Goal: Task Accomplishment & Management: Use online tool/utility

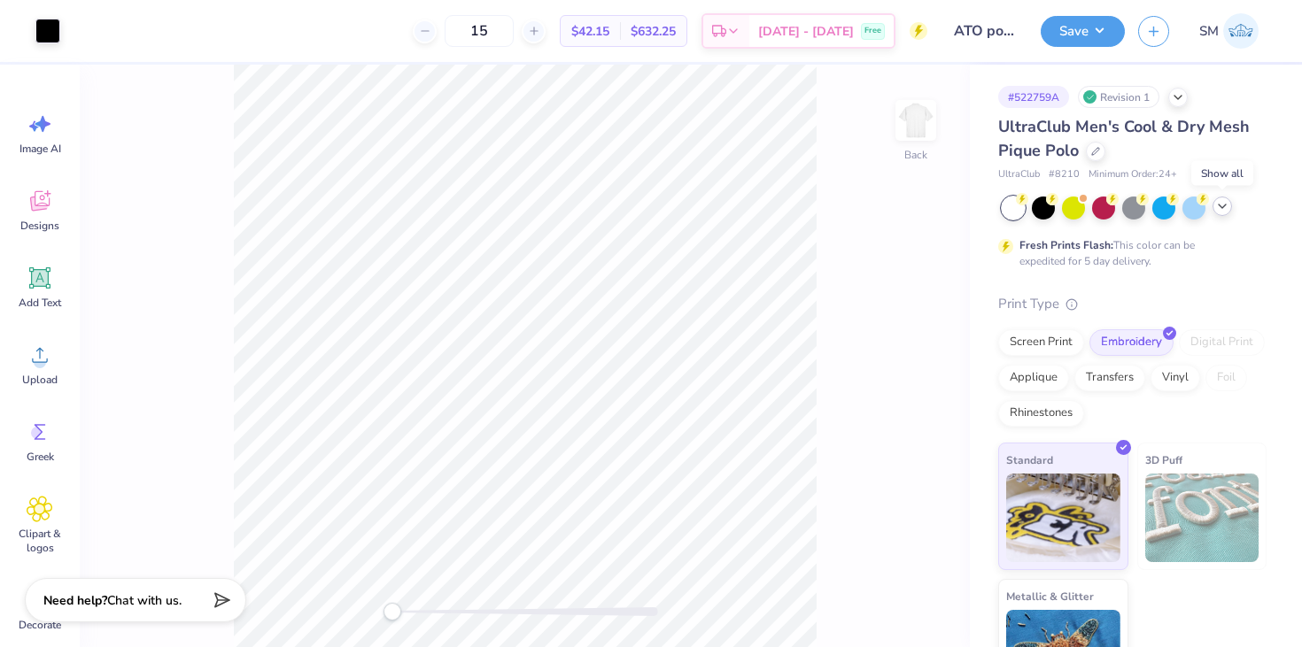
click at [1217, 204] on icon at bounding box center [1222, 206] width 14 height 14
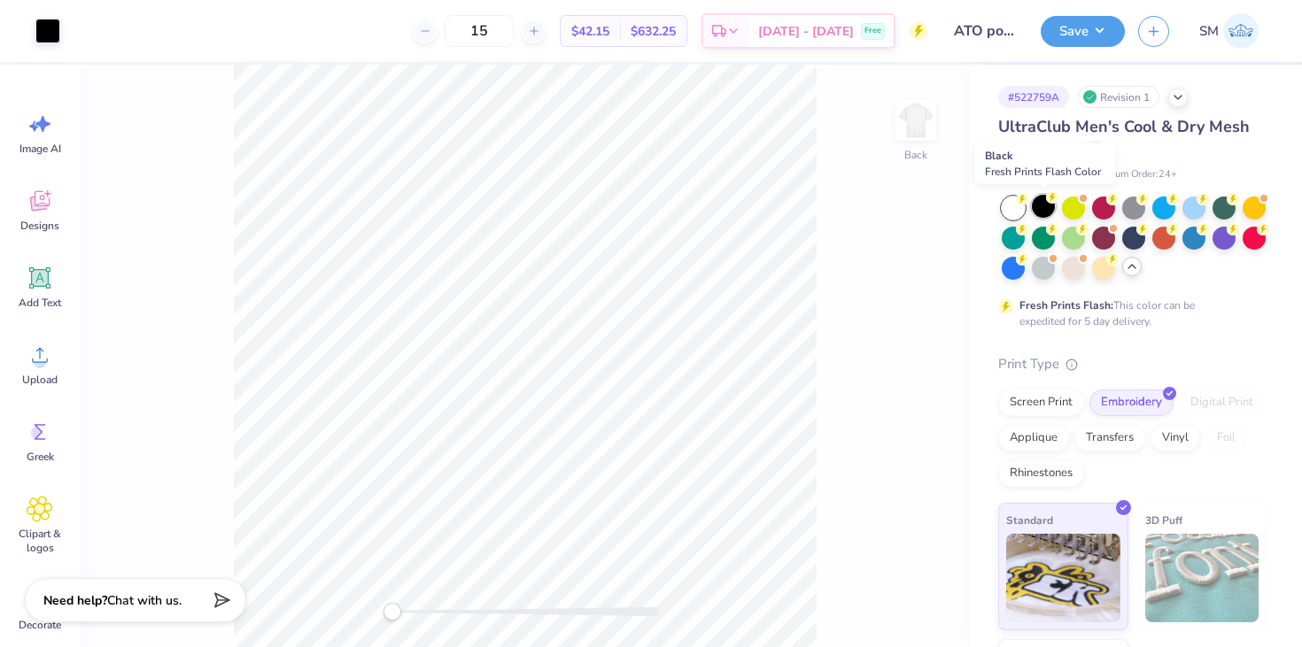
click at [1045, 205] on div at bounding box center [1043, 206] width 23 height 23
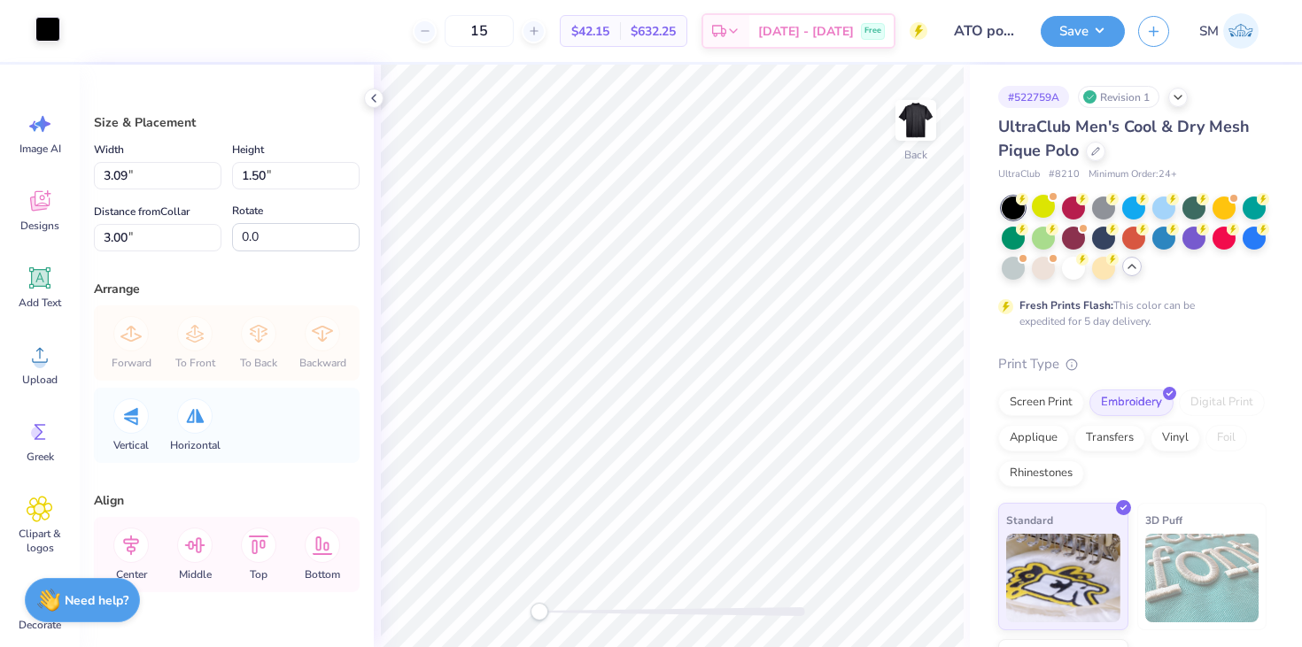
click at [43, 32] on div at bounding box center [47, 29] width 25 height 25
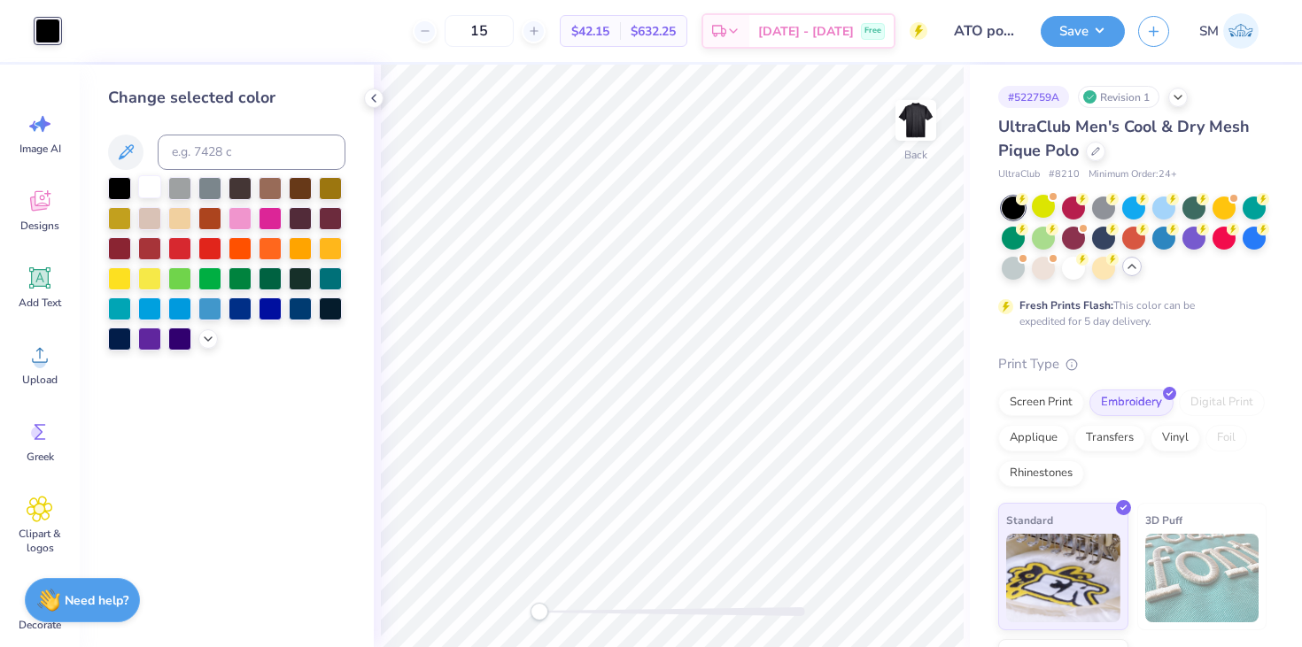
click at [151, 187] on div at bounding box center [149, 186] width 23 height 23
click at [1100, 36] on button "Save" at bounding box center [1083, 28] width 84 height 31
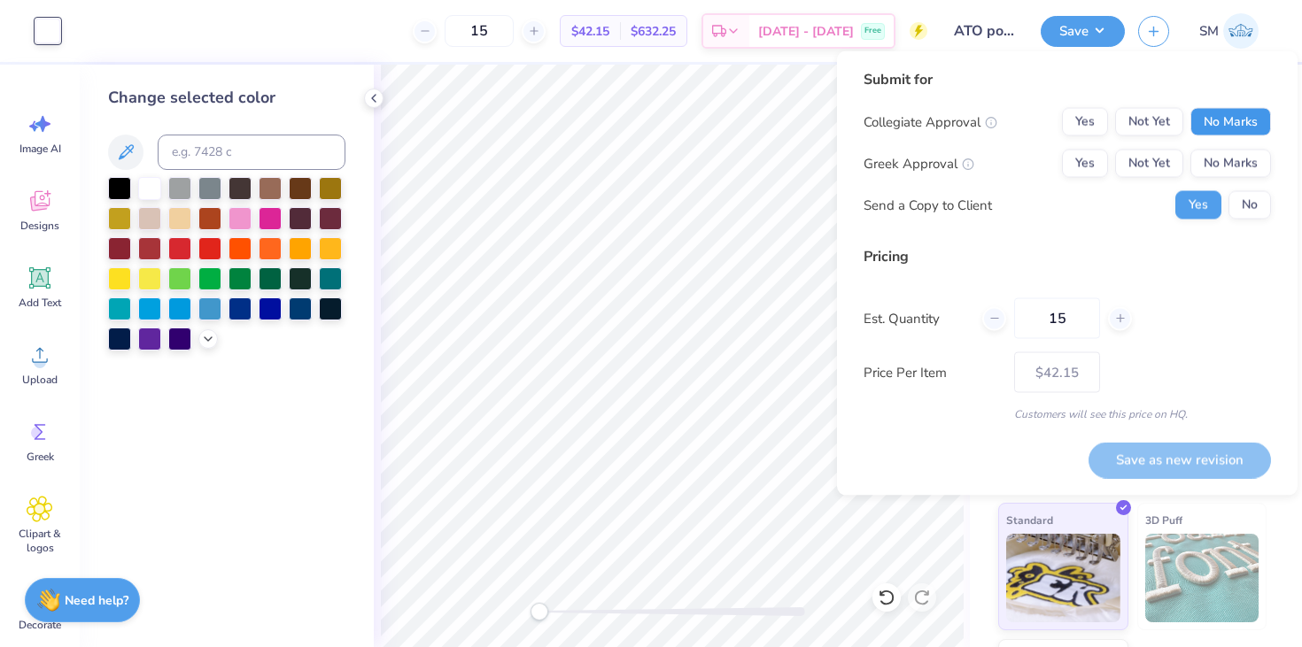
click at [1243, 127] on button "No Marks" at bounding box center [1230, 122] width 81 height 28
click at [1087, 162] on button "Yes" at bounding box center [1085, 164] width 46 height 28
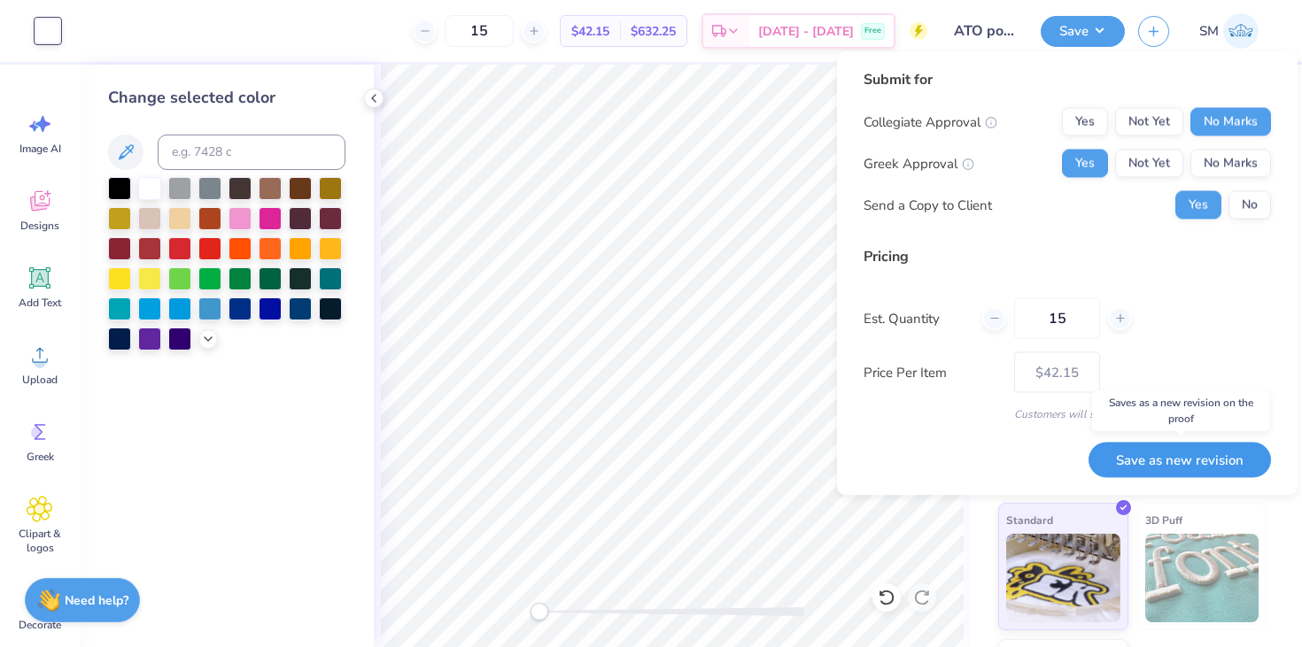
click at [1122, 462] on button "Save as new revision" at bounding box center [1179, 460] width 182 height 36
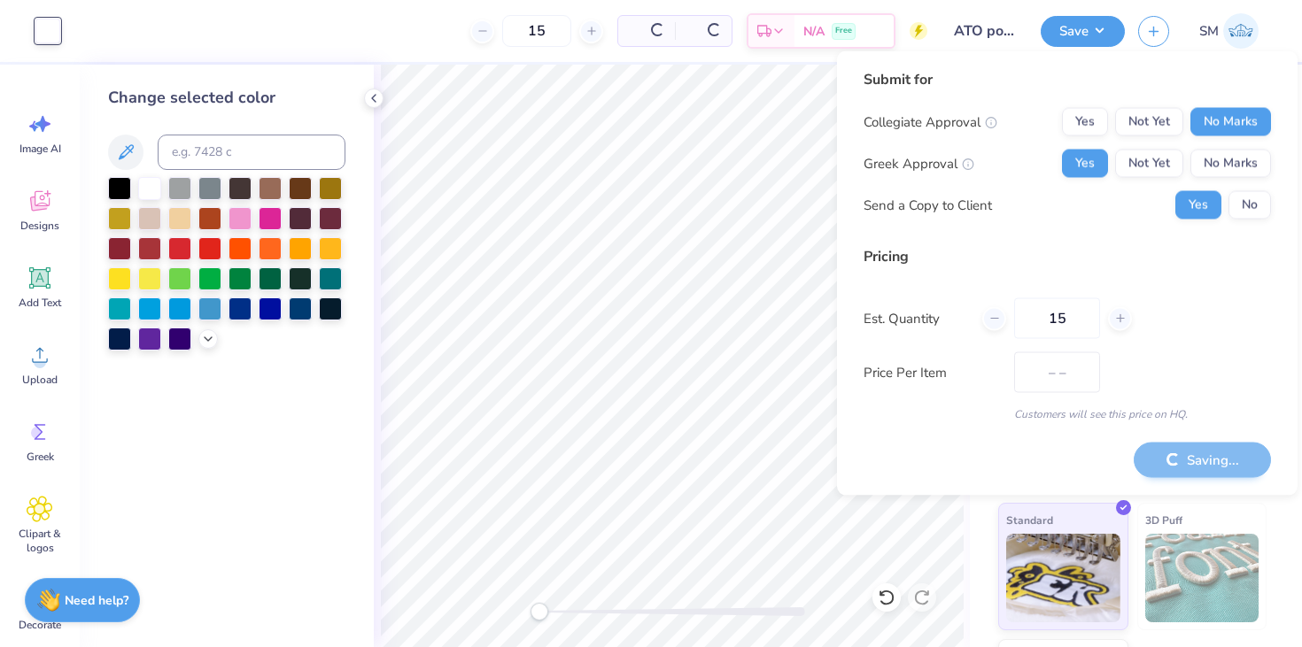
type input "$42.15"
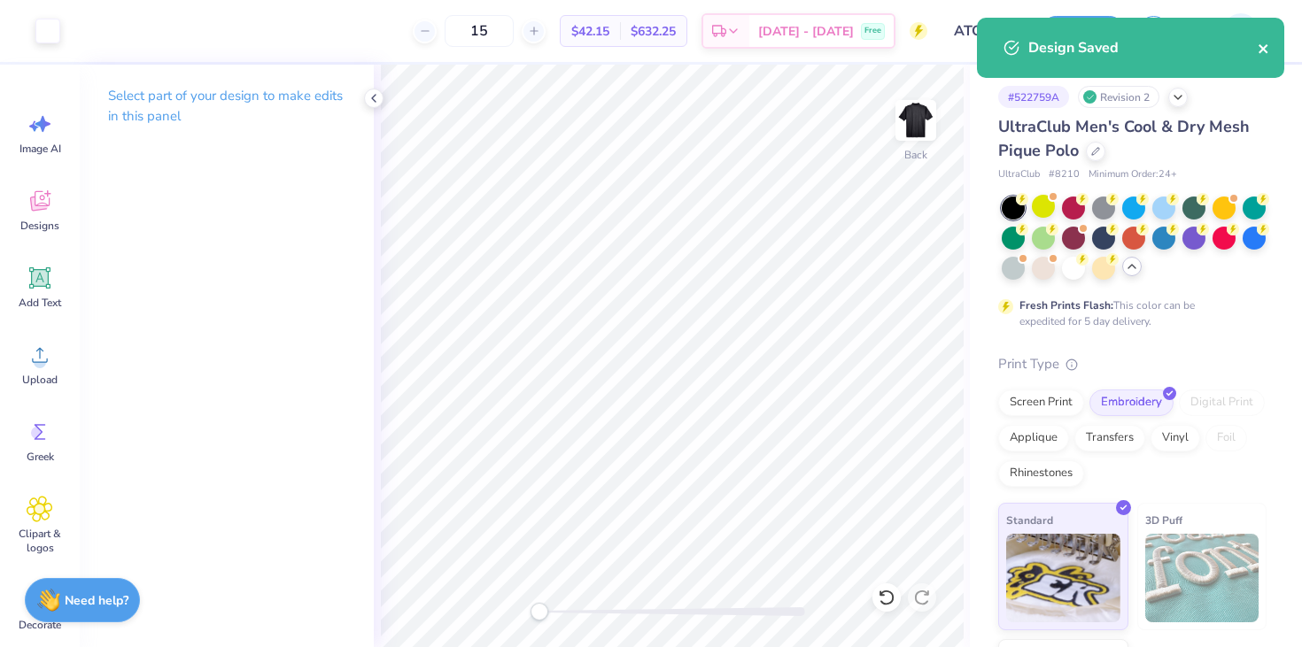
click at [1261, 45] on icon "close" at bounding box center [1264, 49] width 12 height 14
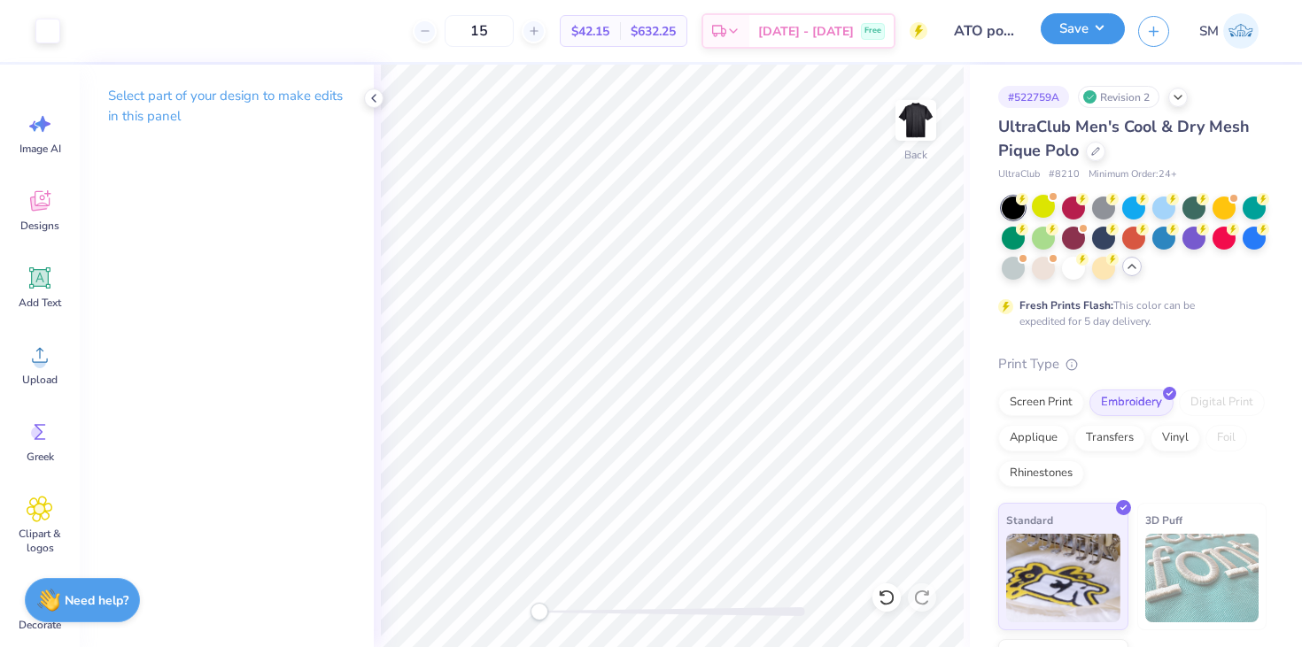
click at [1069, 27] on button "Save" at bounding box center [1083, 28] width 84 height 31
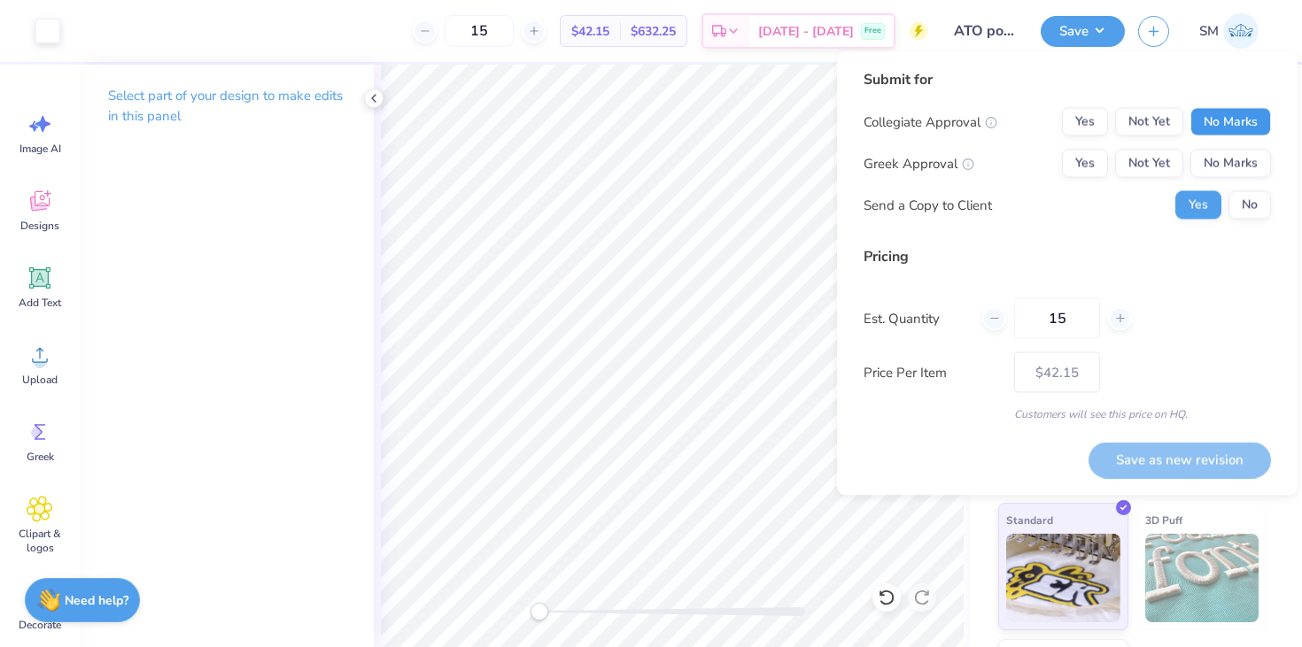
click at [1237, 134] on button "No Marks" at bounding box center [1230, 122] width 81 height 28
click at [1087, 168] on button "Yes" at bounding box center [1085, 164] width 46 height 28
click at [1113, 449] on button "Save as new revision" at bounding box center [1179, 460] width 182 height 36
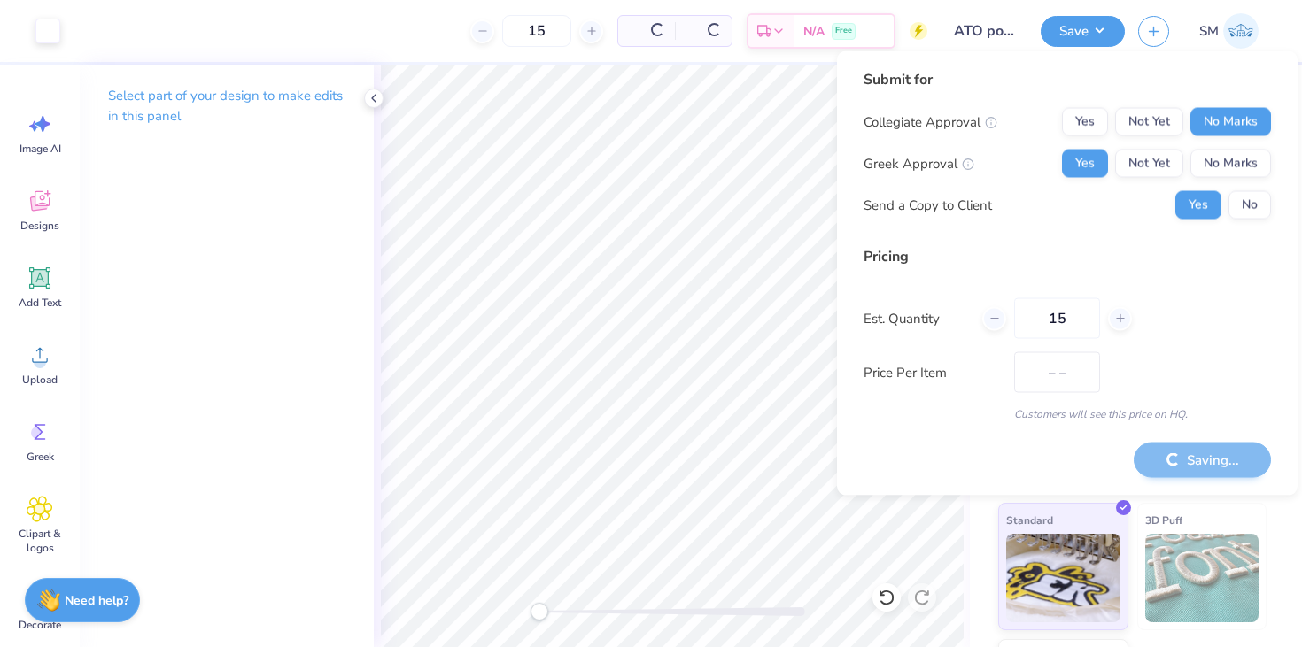
type input "$42.15"
